Goal: Transaction & Acquisition: Purchase product/service

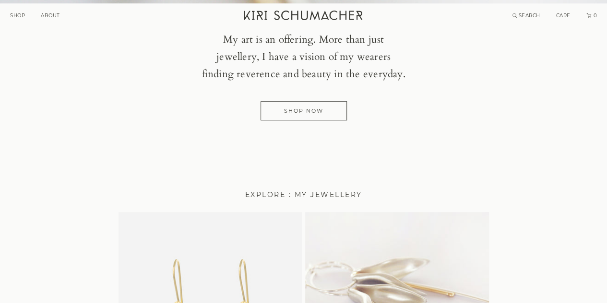
scroll to position [268, 0]
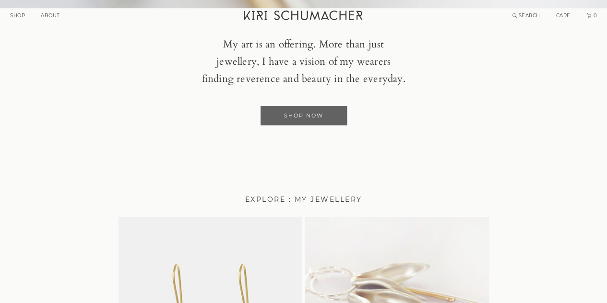
click at [293, 119] on link "Shop Now" at bounding box center [304, 115] width 86 height 19
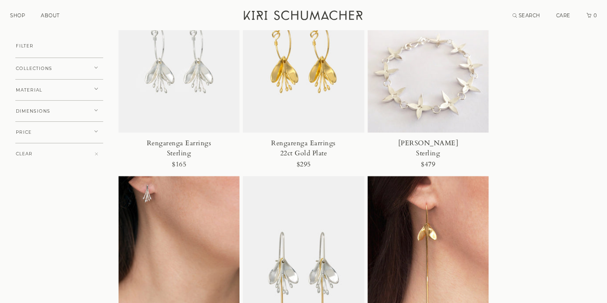
scroll to position [2638, 0]
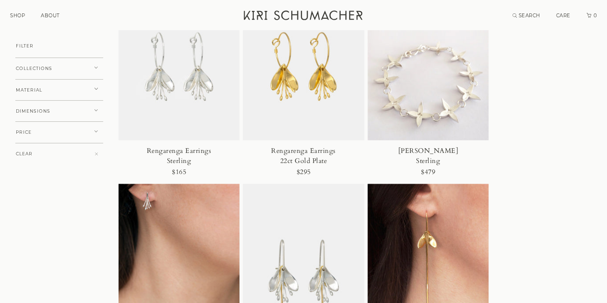
click at [311, 150] on div "Rengarenga Earrings 22ct Gold Plate" at bounding box center [304, 155] width 78 height 20
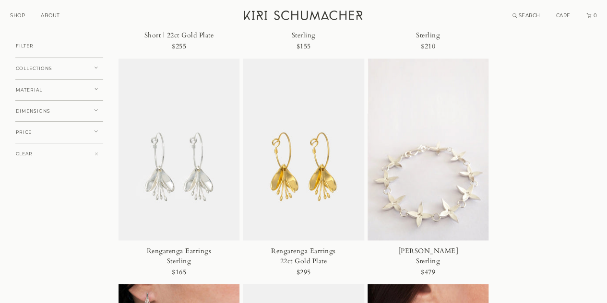
scroll to position [2538, 0]
